Goal: Information Seeking & Learning: Learn about a topic

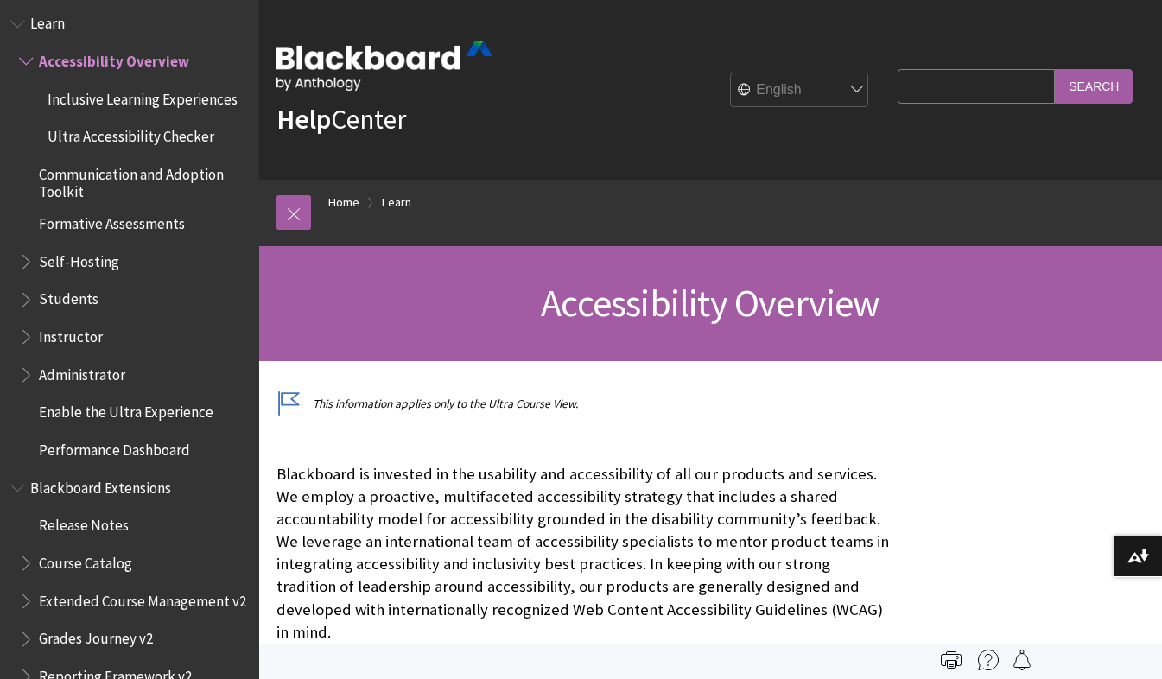
scroll to position [1501, 0]
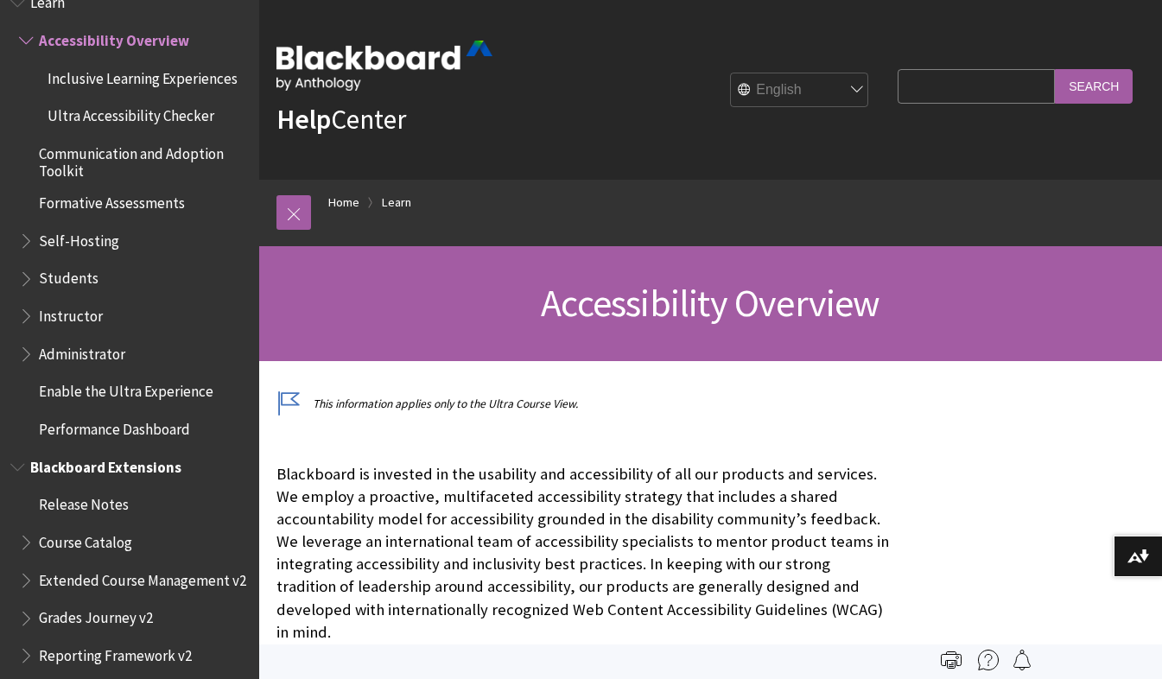
click at [139, 467] on span "Blackboard Extensions" at bounding box center [105, 464] width 151 height 23
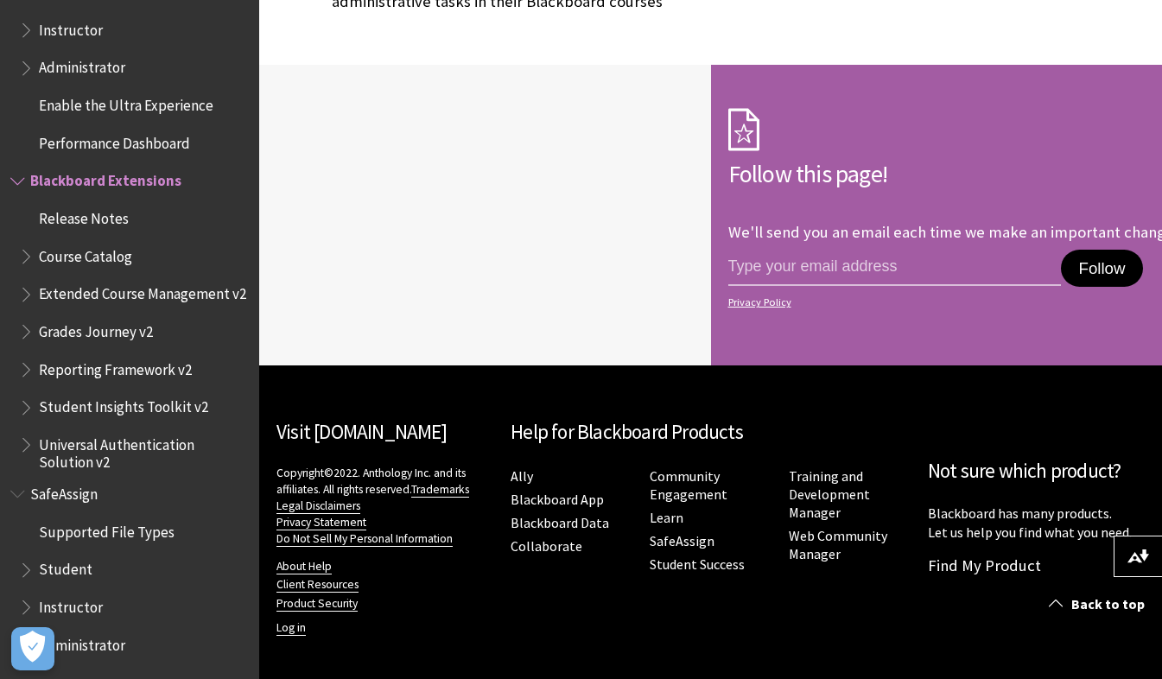
scroll to position [712, 0]
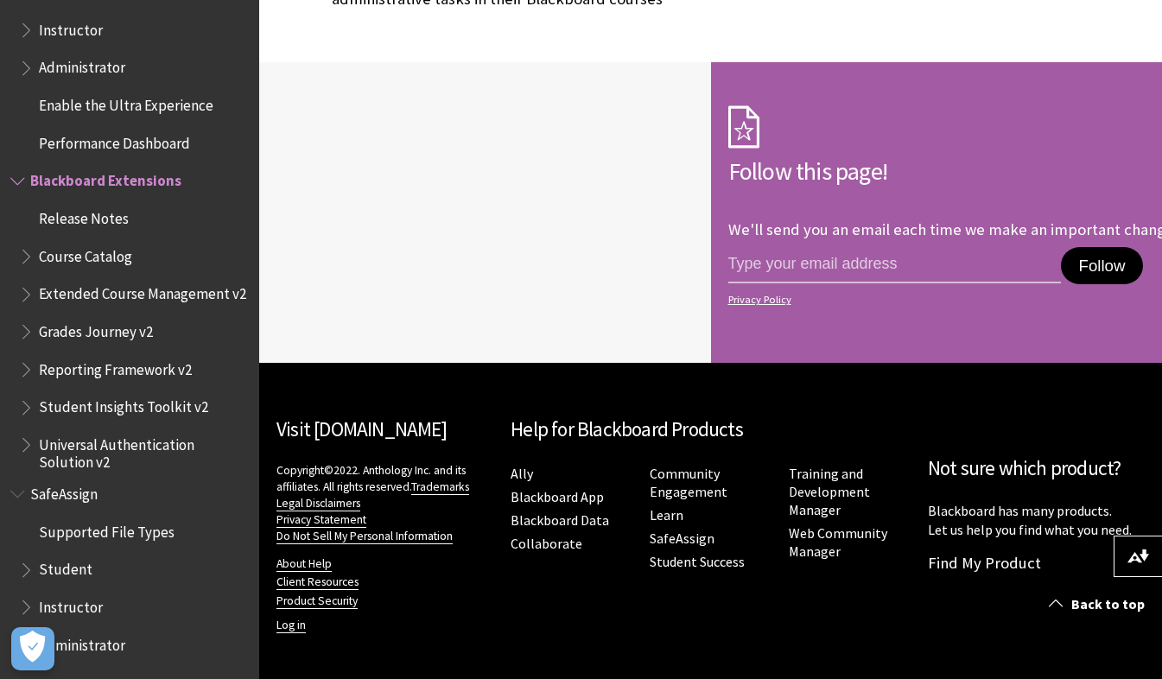
click at [75, 565] on span "Student" at bounding box center [66, 566] width 54 height 23
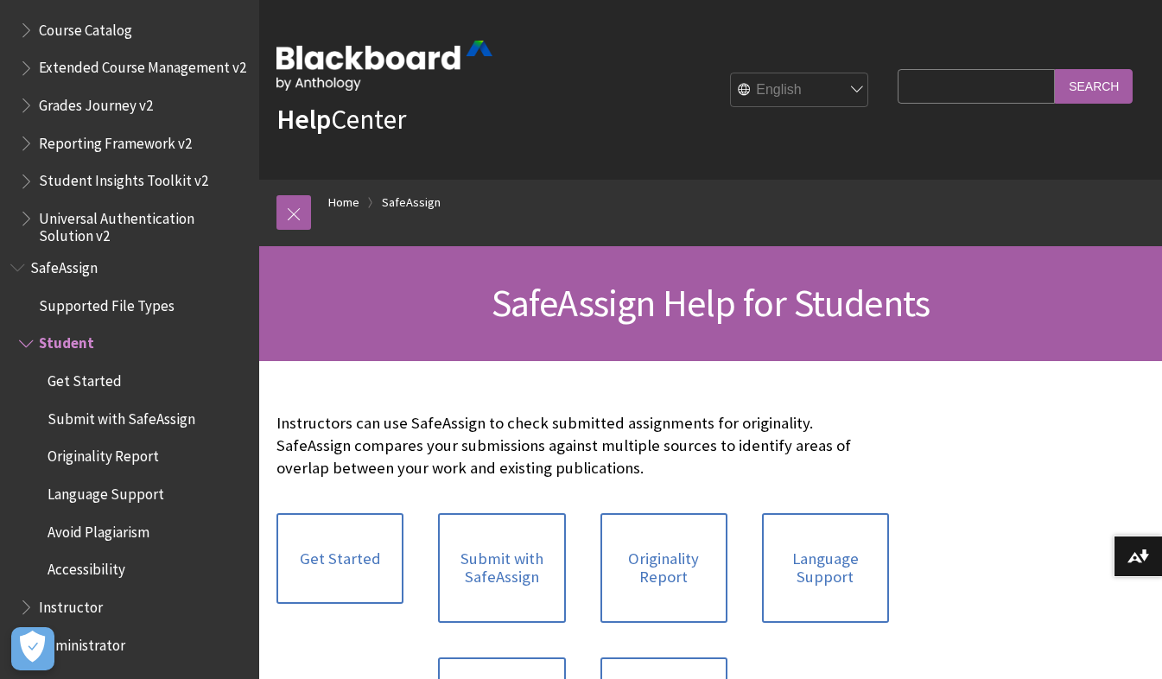
click at [99, 111] on span "Grades Journey v2" at bounding box center [96, 102] width 114 height 23
